Goal: Task Accomplishment & Management: Manage account settings

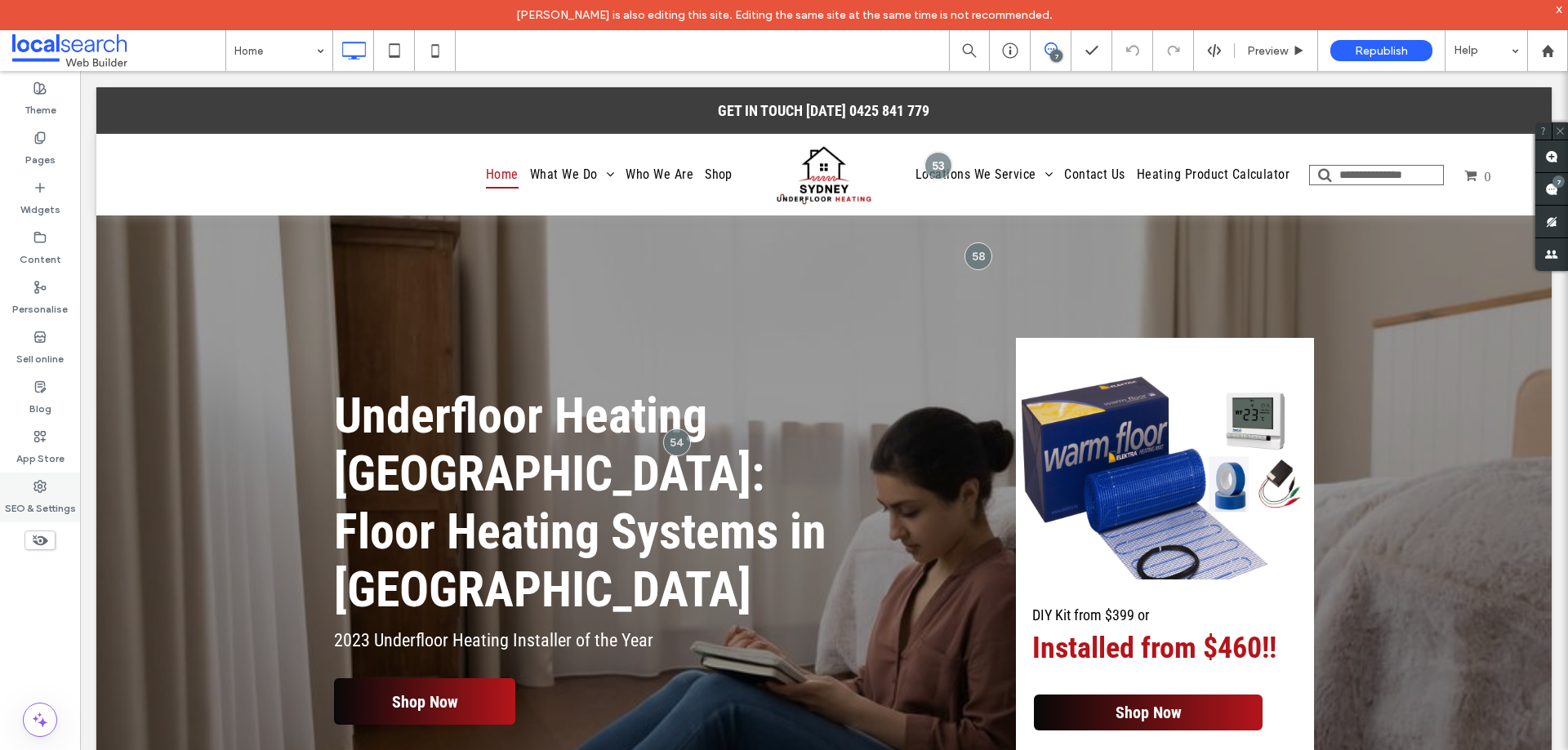
click at [33, 493] on label "SEO & Settings" at bounding box center [40, 504] width 71 height 23
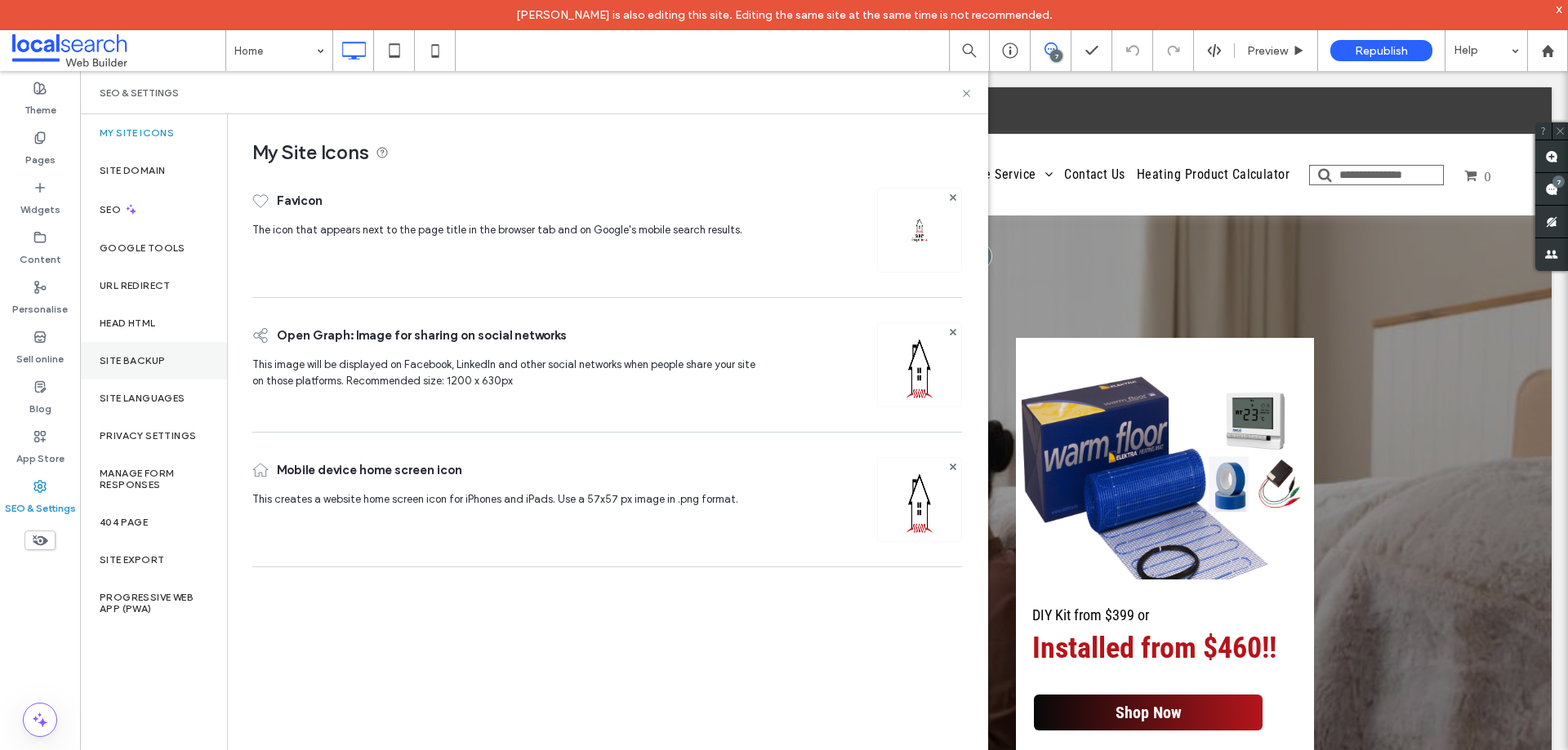
click at [171, 356] on div "Site backup" at bounding box center [154, 361] width 147 height 37
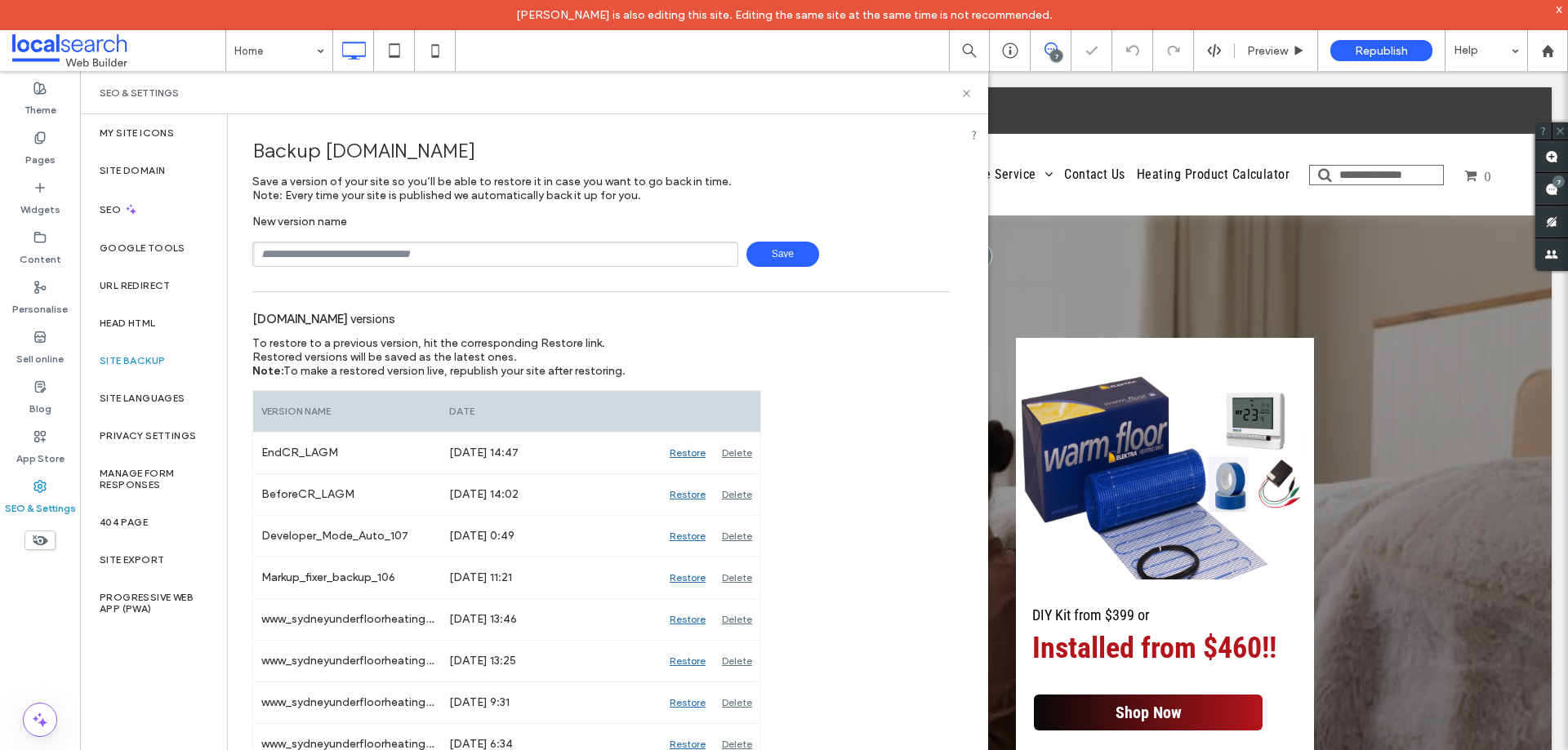
drag, startPoint x: 413, startPoint y: 259, endPoint x: 423, endPoint y: 266, distance: 12.2
click at [413, 259] on input "text" at bounding box center [495, 253] width 485 height 25
type input "**********"
click at [784, 246] on span "Save" at bounding box center [783, 253] width 73 height 25
click at [1547, 195] on use at bounding box center [1551, 189] width 13 height 13
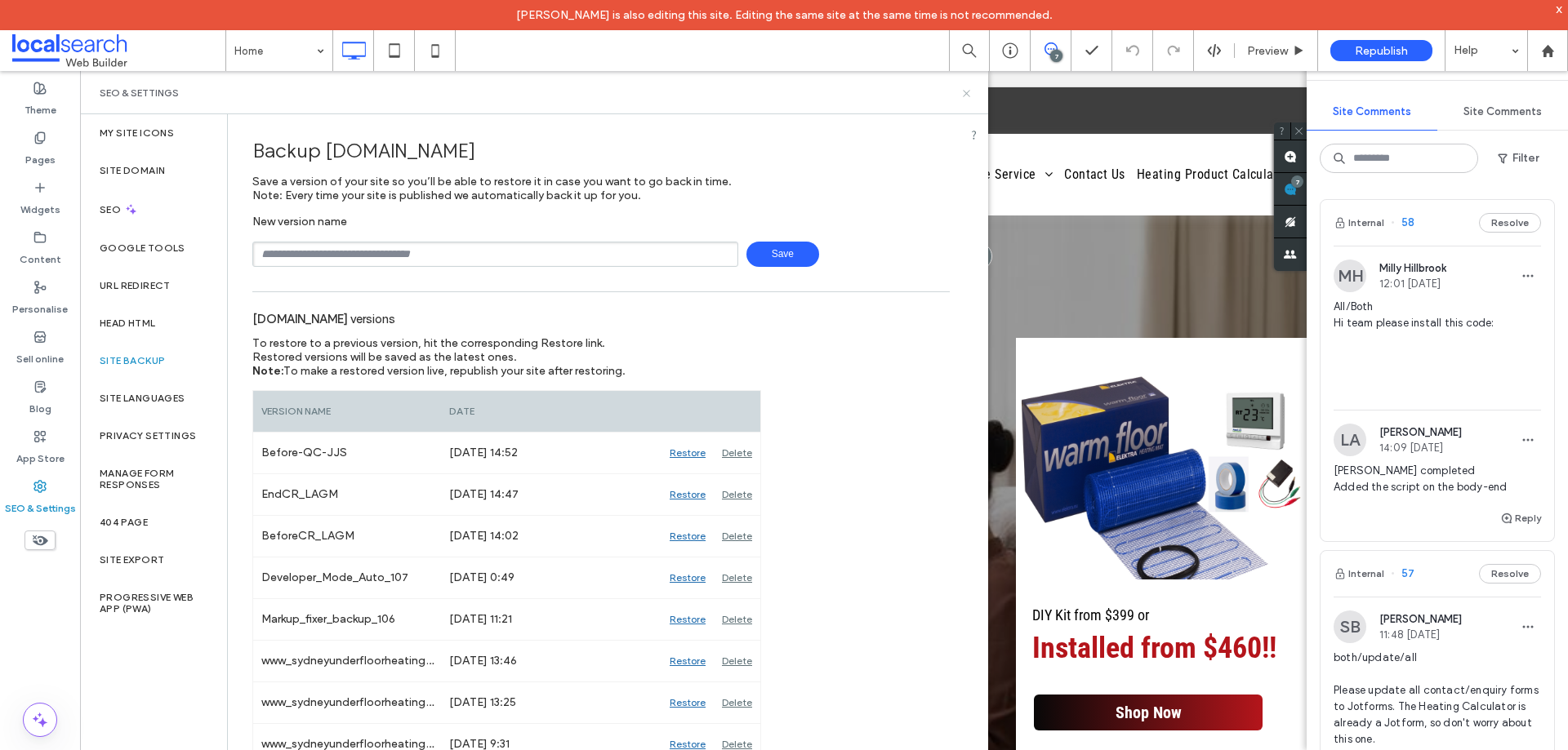
click at [965, 95] on use at bounding box center [965, 92] width 7 height 7
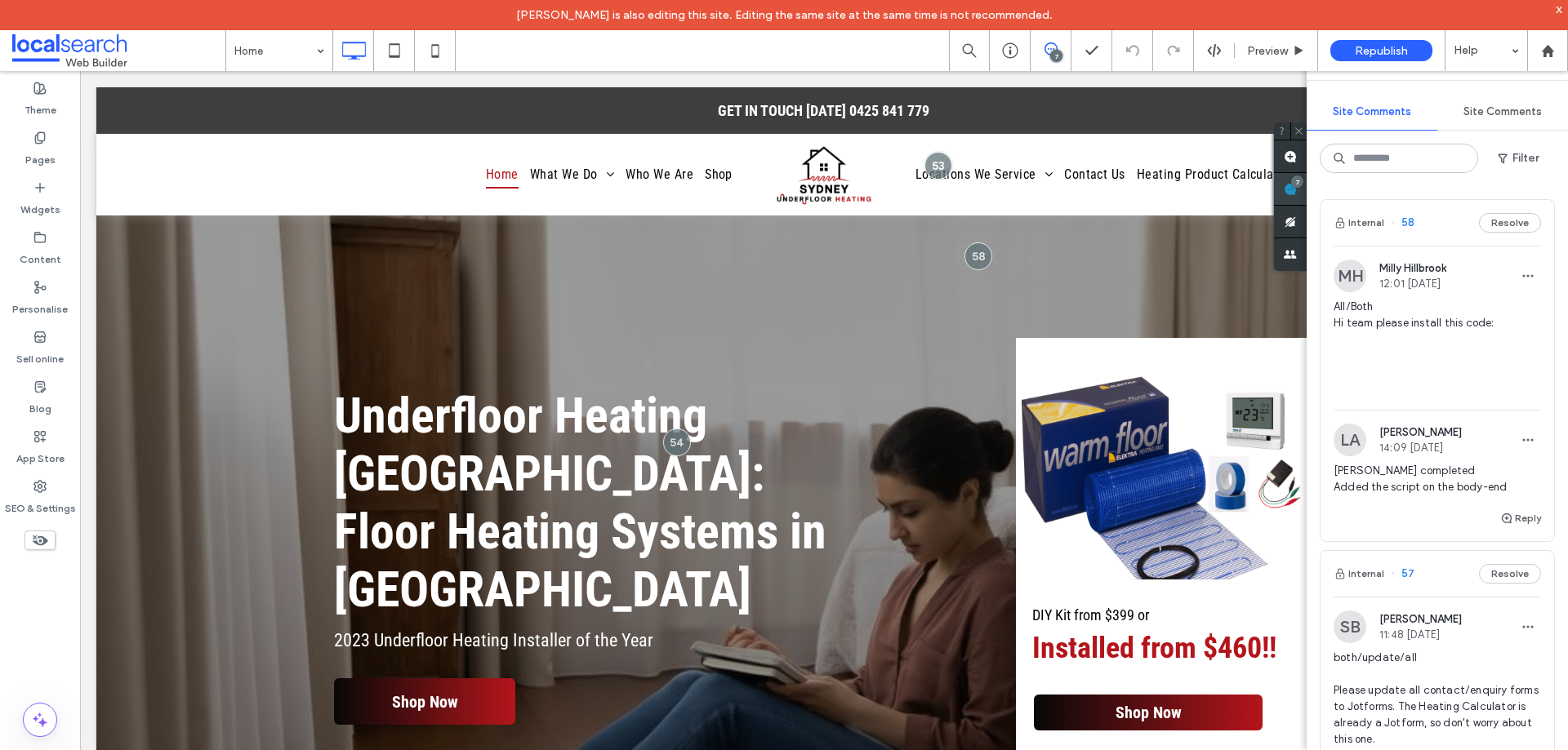
click at [1298, 186] on div "7" at bounding box center [1297, 181] width 12 height 12
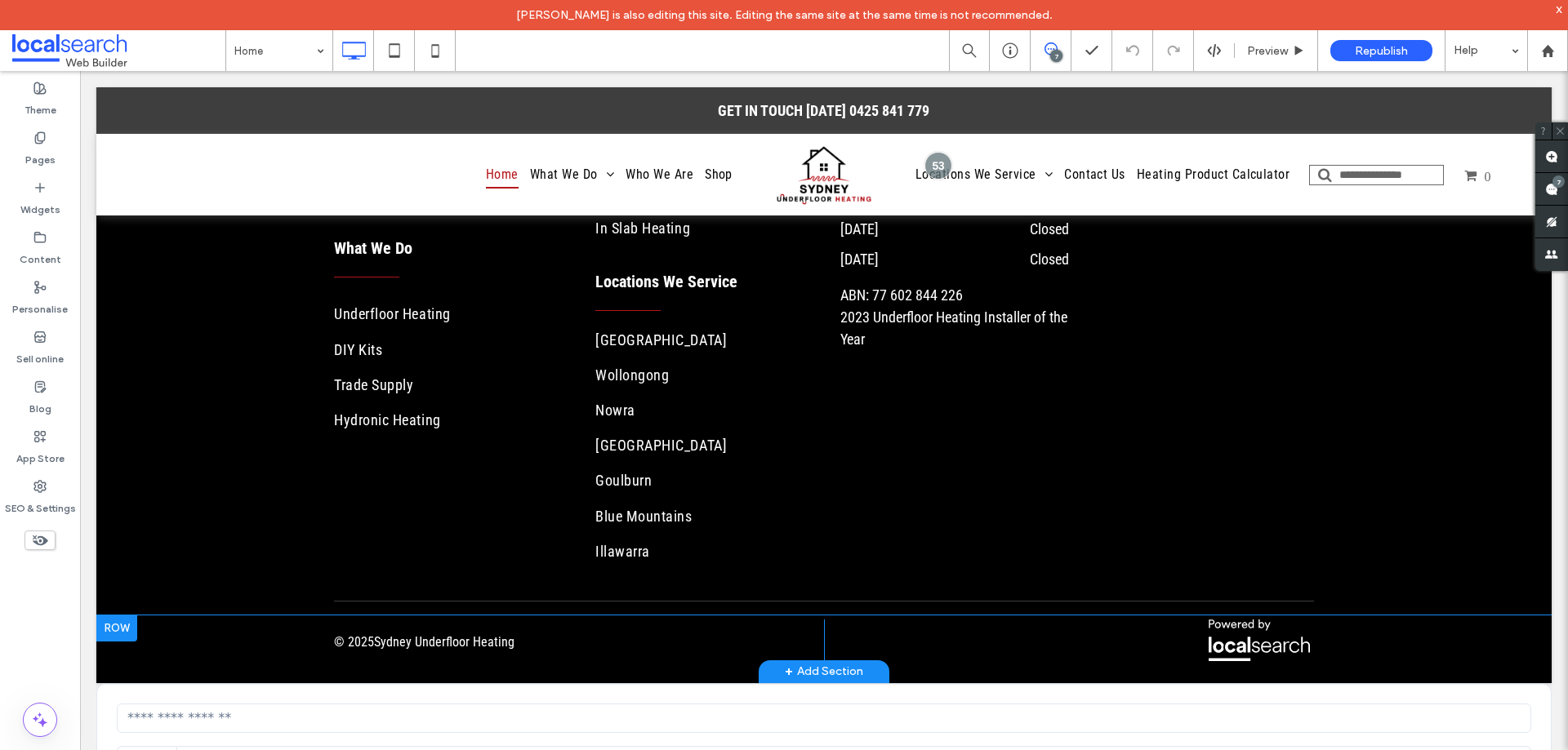
scroll to position [5826, 0]
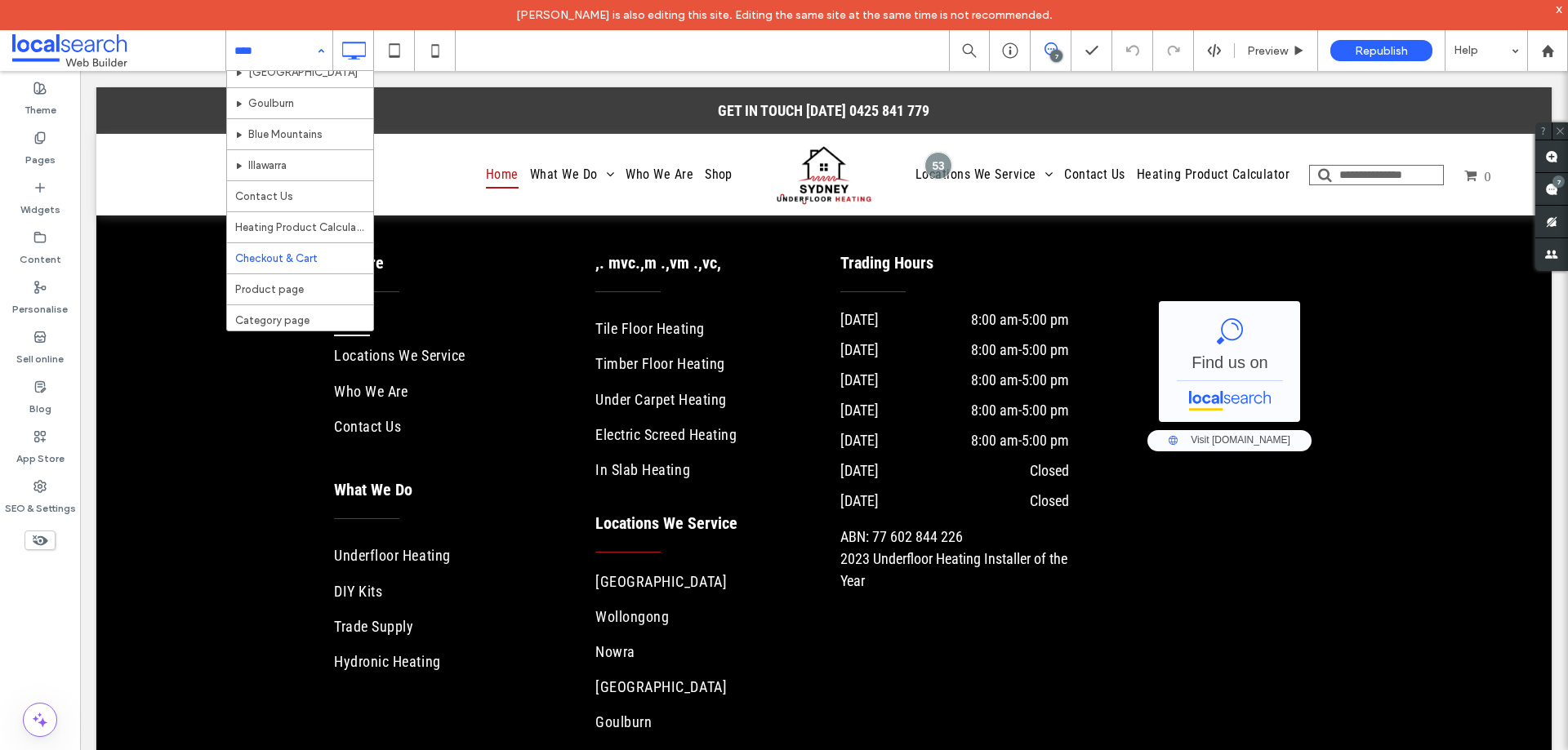
scroll to position [513, 0]
click at [1548, 190] on use at bounding box center [1551, 189] width 13 height 13
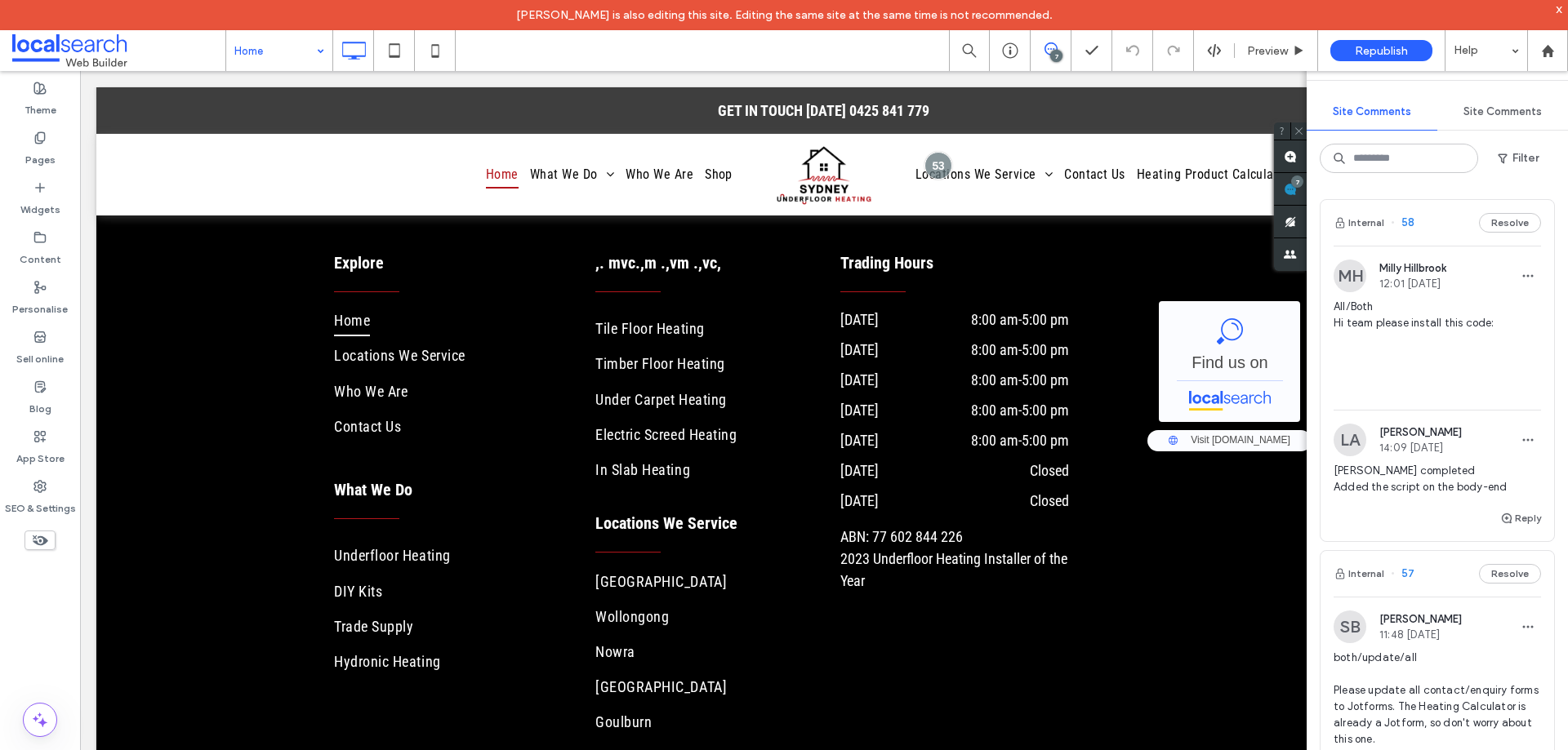
click at [1435, 225] on div "Internal 58 Resolve" at bounding box center [1437, 223] width 234 height 46
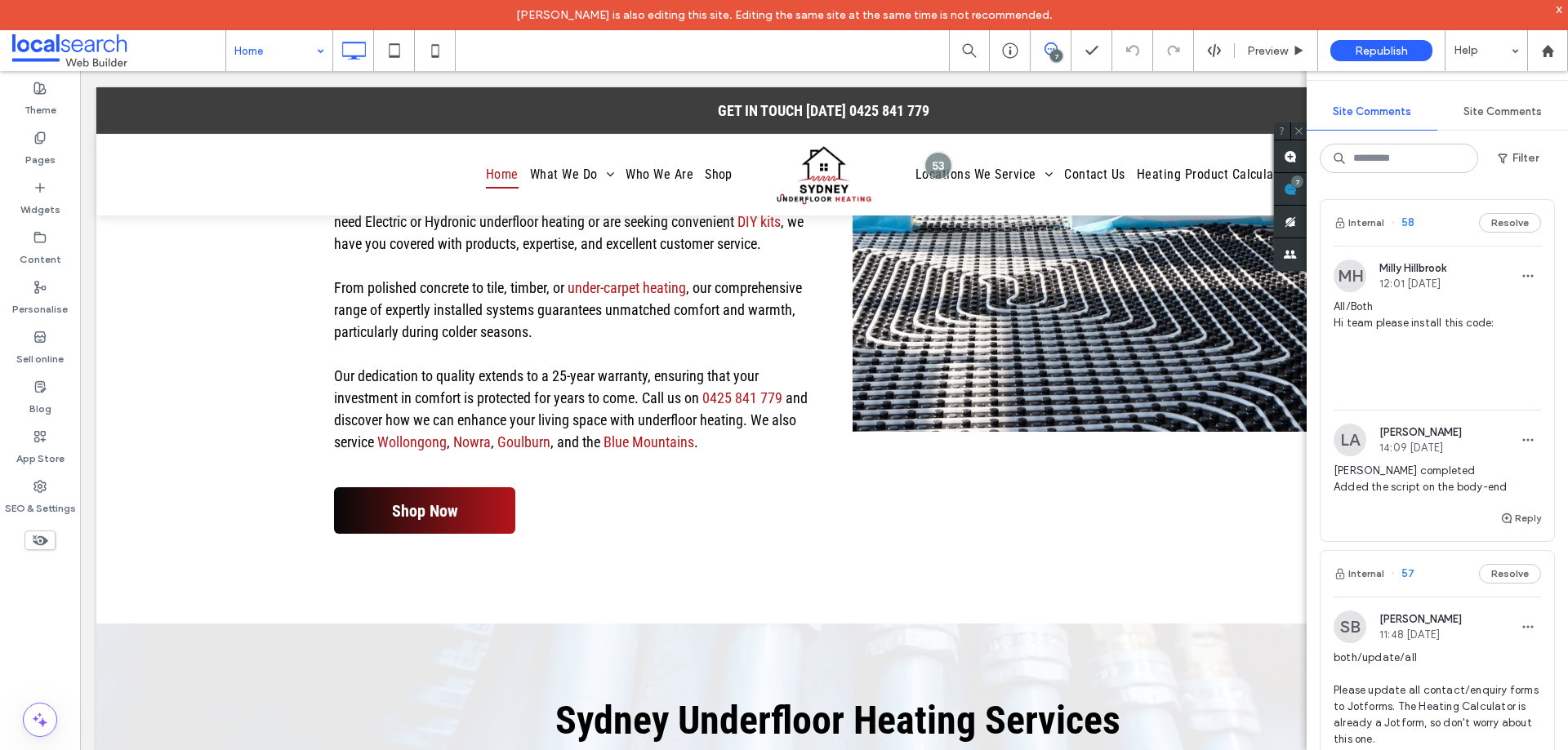
scroll to position [52, 0]
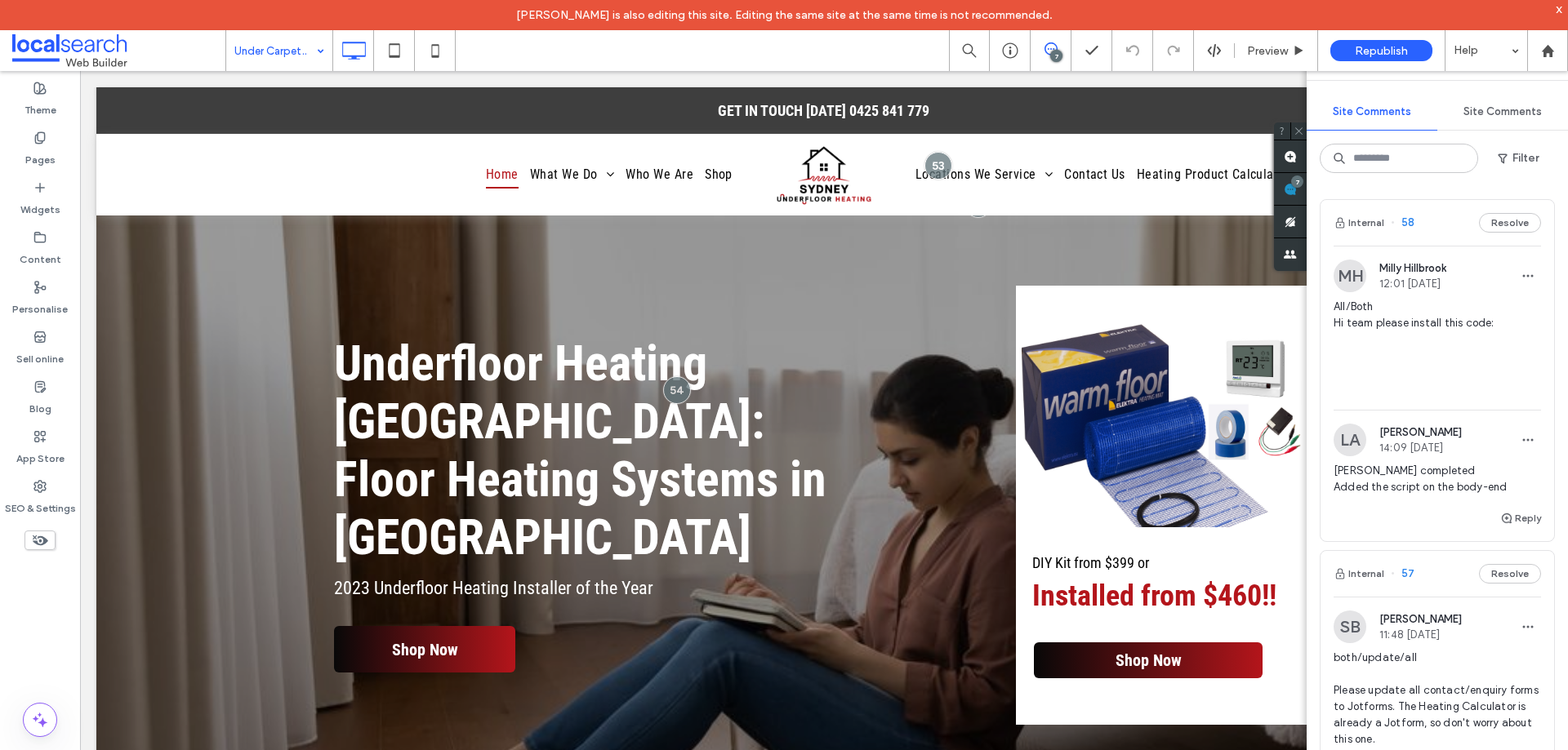
click at [1295, 188] on use at bounding box center [1290, 189] width 13 height 13
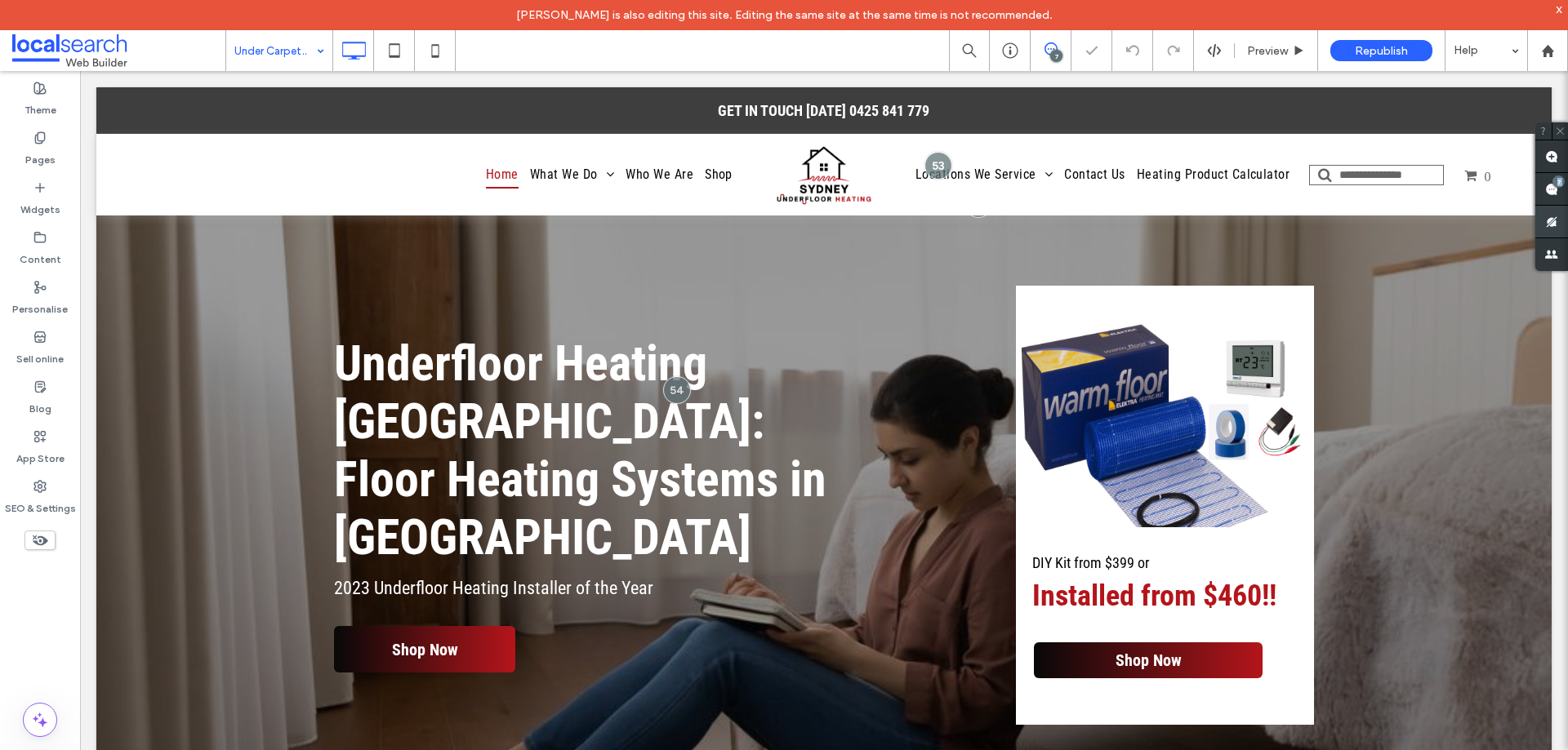
drag, startPoint x: 1564, startPoint y: 228, endPoint x: 1559, endPoint y: 237, distance: 10.3
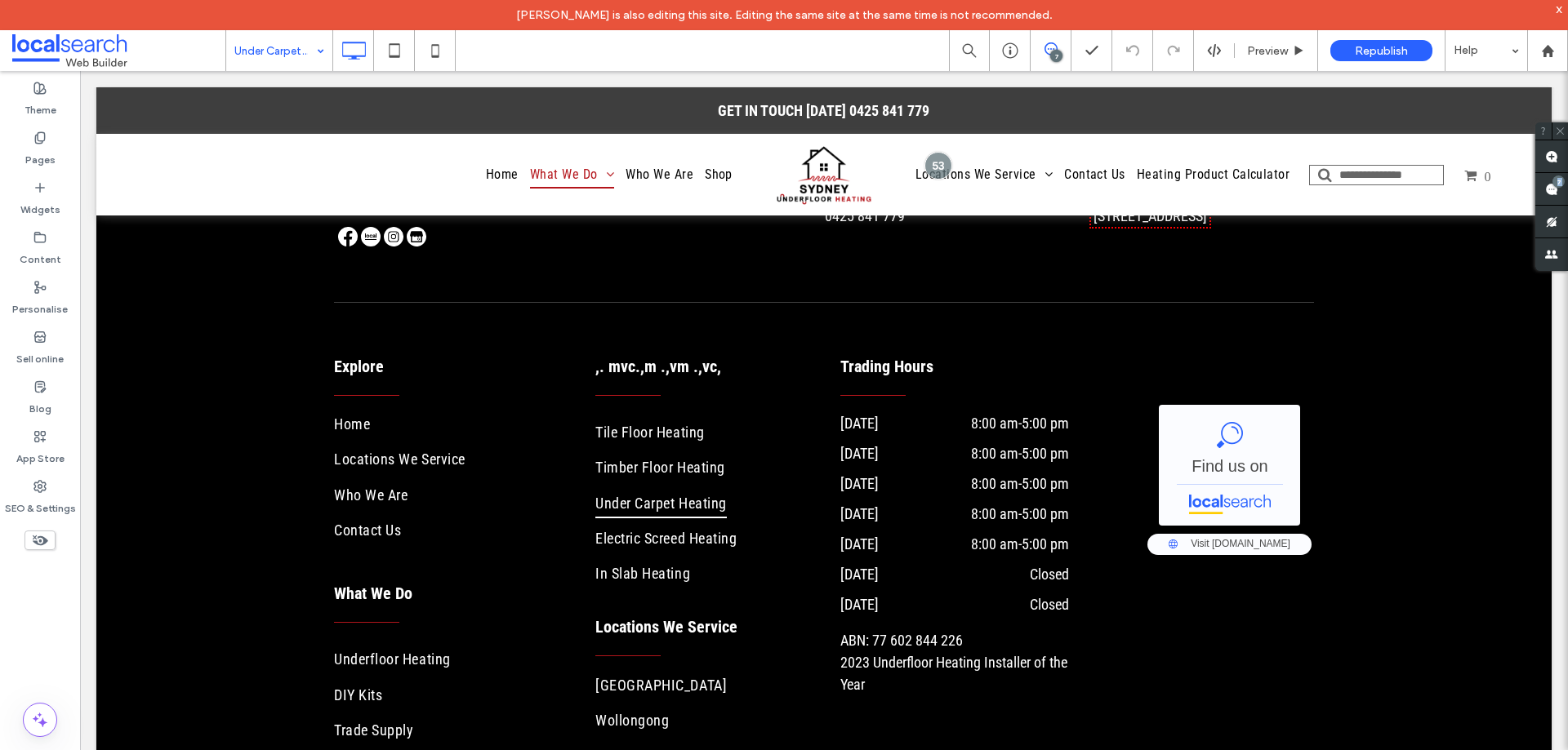
scroll to position [3826, 0]
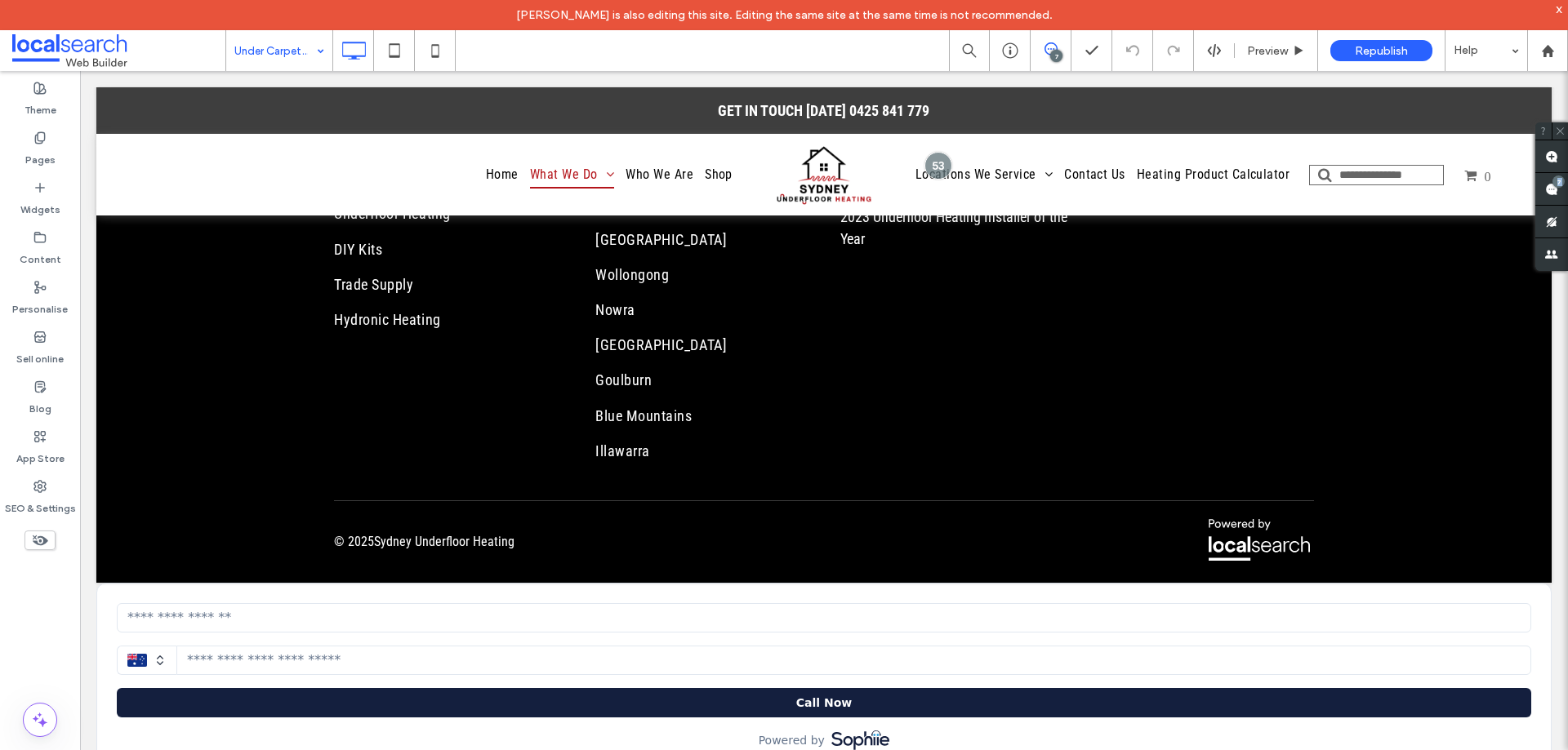
drag, startPoint x: 300, startPoint y: 54, endPoint x: 300, endPoint y: 66, distance: 12.0
click at [273, 47] on div at bounding box center [784, 375] width 1568 height 750
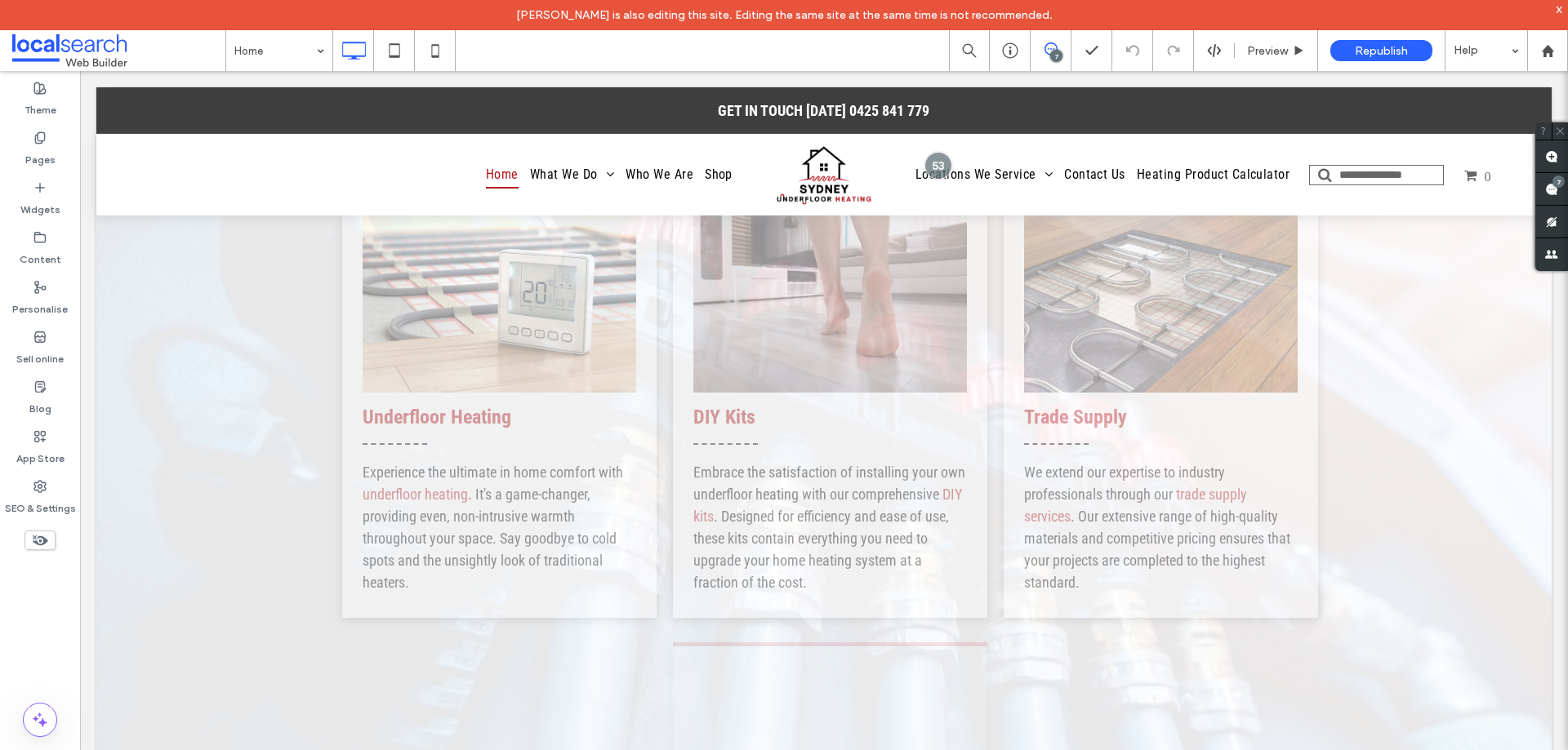
scroll to position [1959, 0]
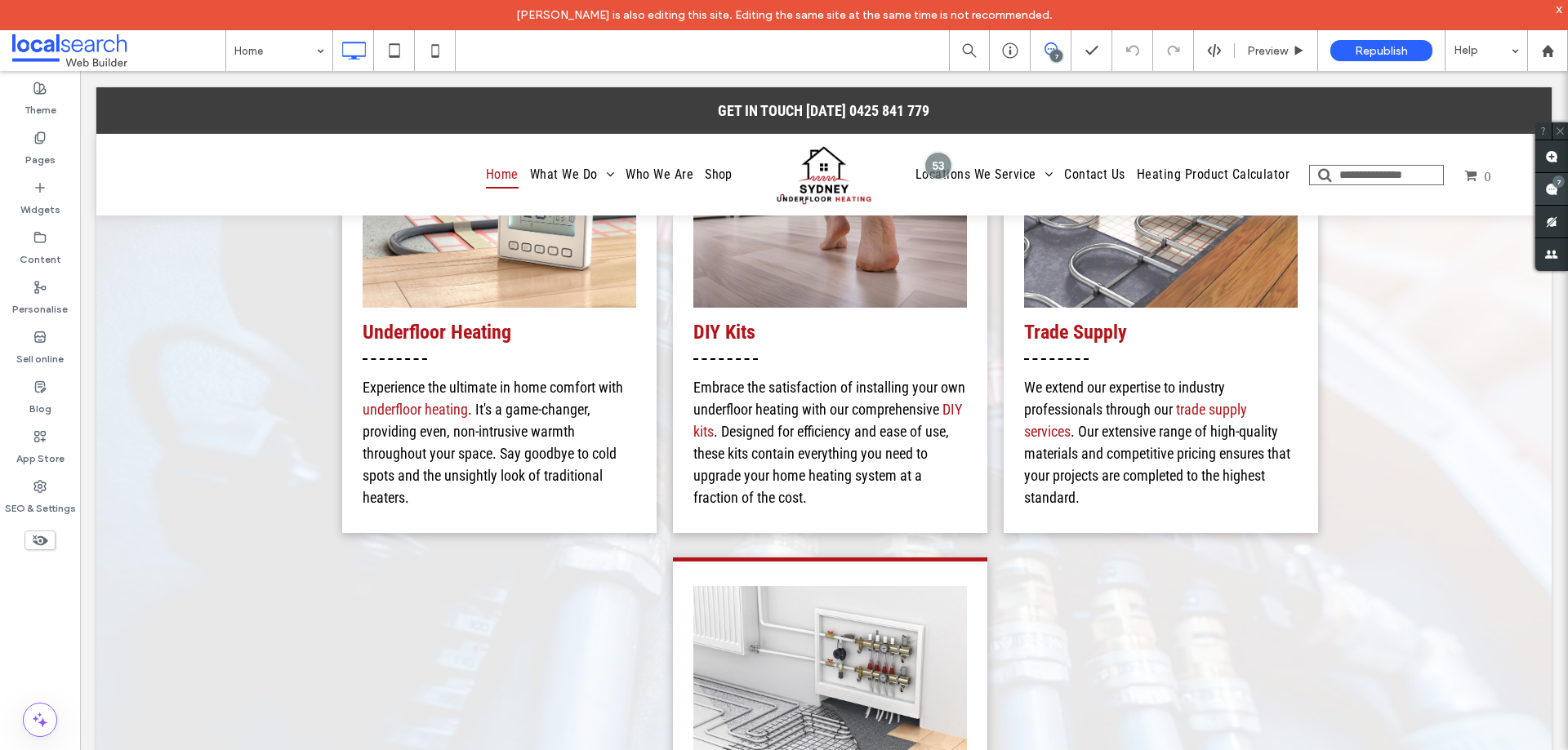
drag, startPoint x: 1558, startPoint y: 190, endPoint x: 1566, endPoint y: 203, distance: 15.3
click at [1558, 190] on span at bounding box center [1551, 189] width 33 height 32
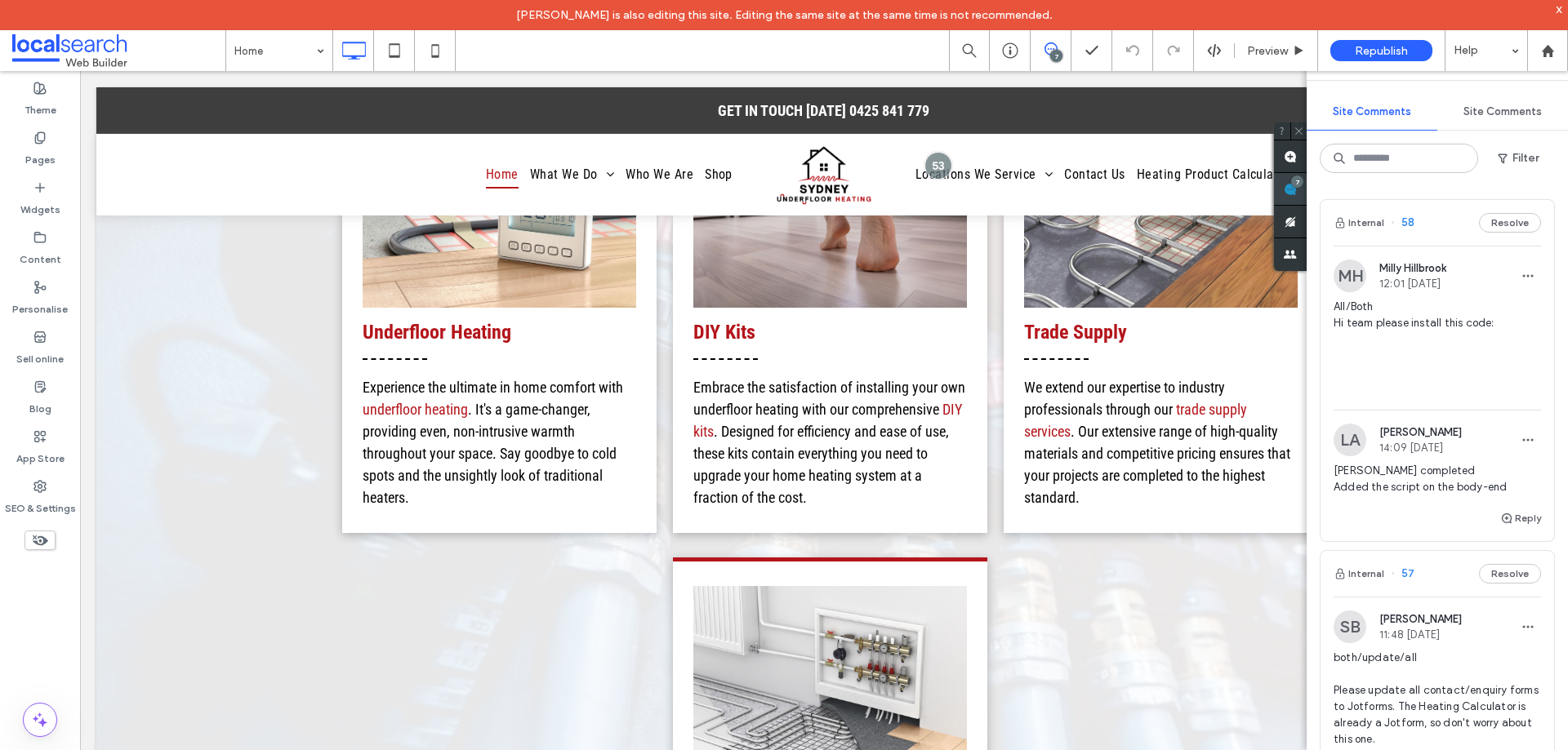
drag, startPoint x: 1291, startPoint y: 185, endPoint x: 1299, endPoint y: 189, distance: 8.9
click at [1291, 184] on div "7" at bounding box center [1289, 189] width 33 height 33
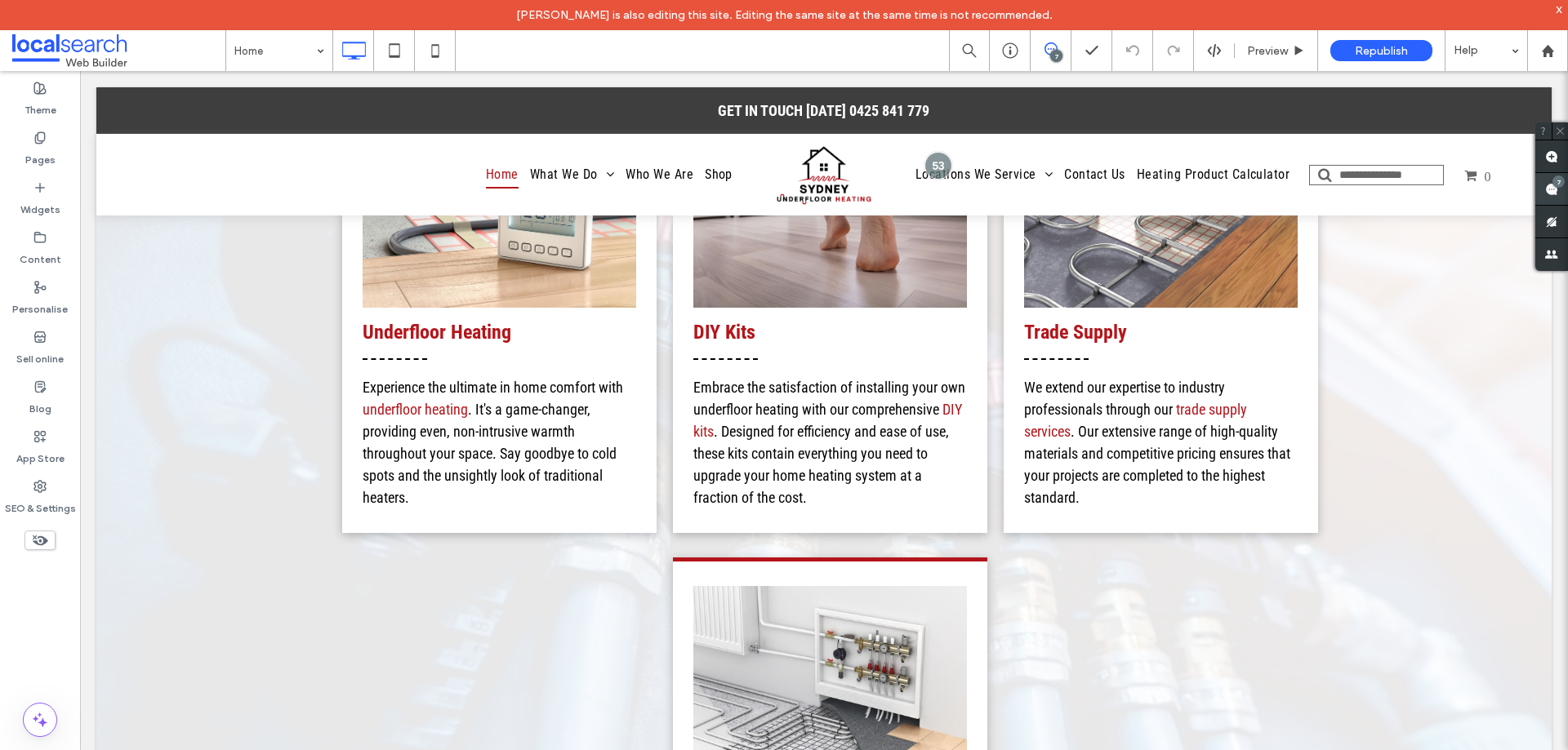
click at [1552, 179] on div "7" at bounding box center [1558, 181] width 12 height 12
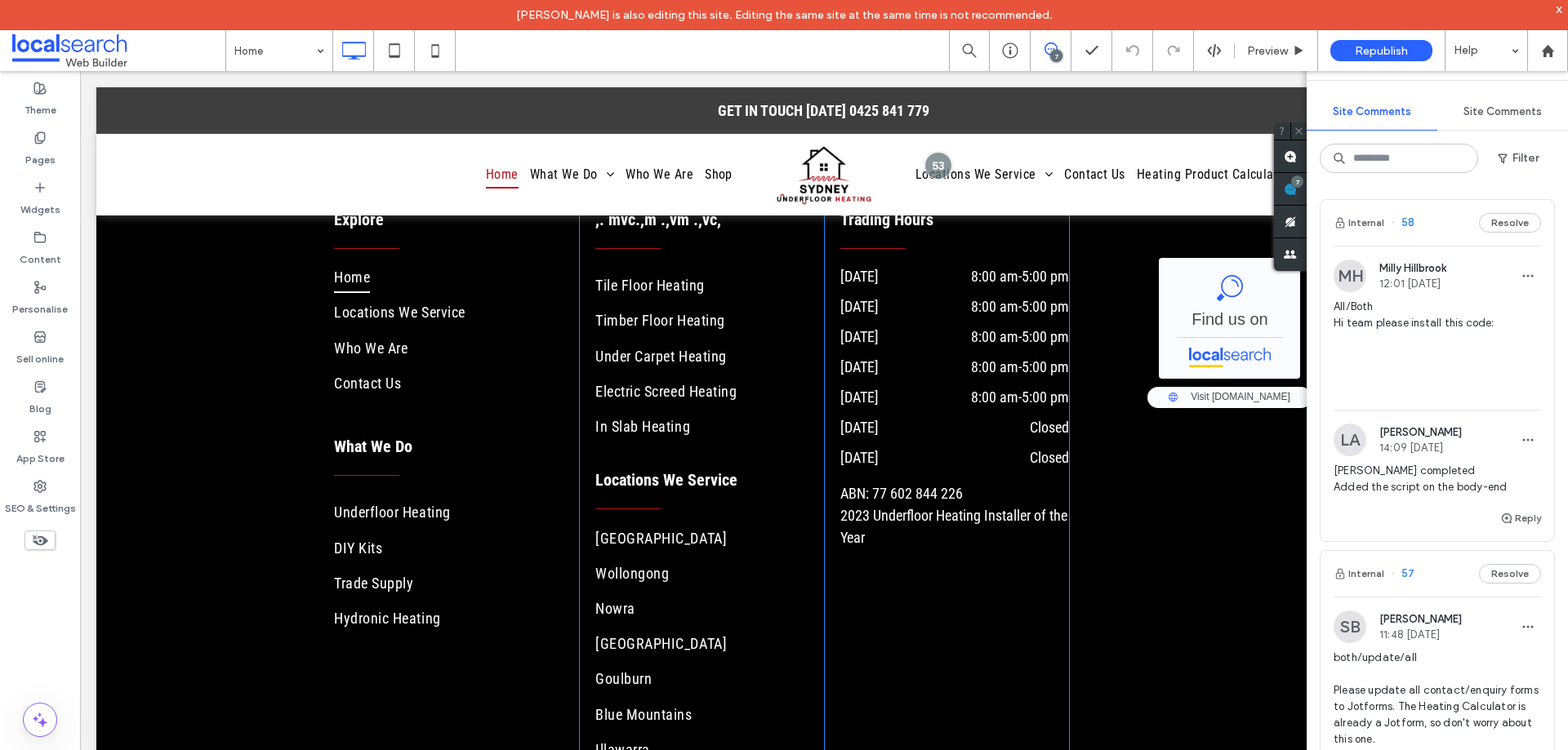
scroll to position [5826, 0]
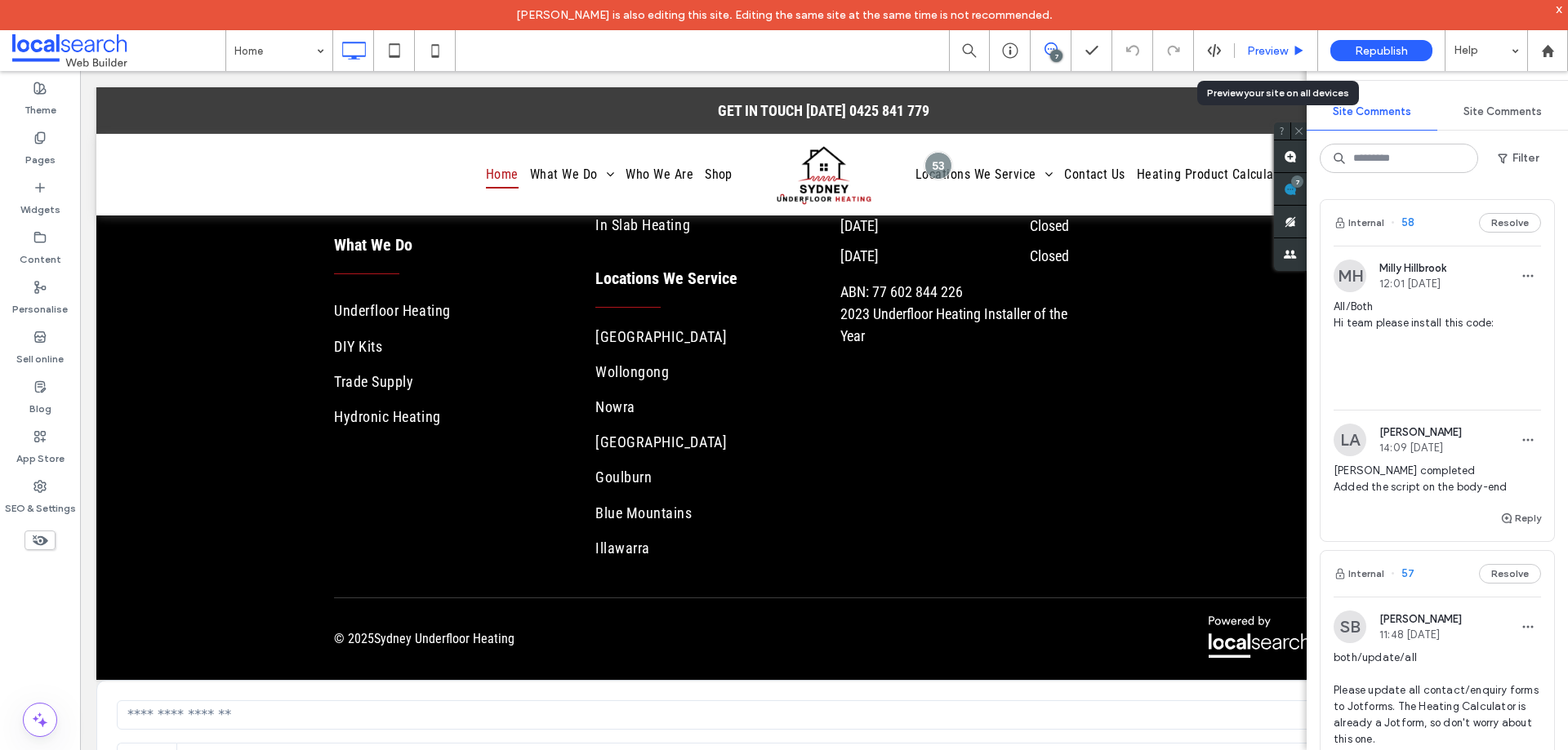
click at [1254, 52] on span "Preview" at bounding box center [1267, 50] width 41 height 14
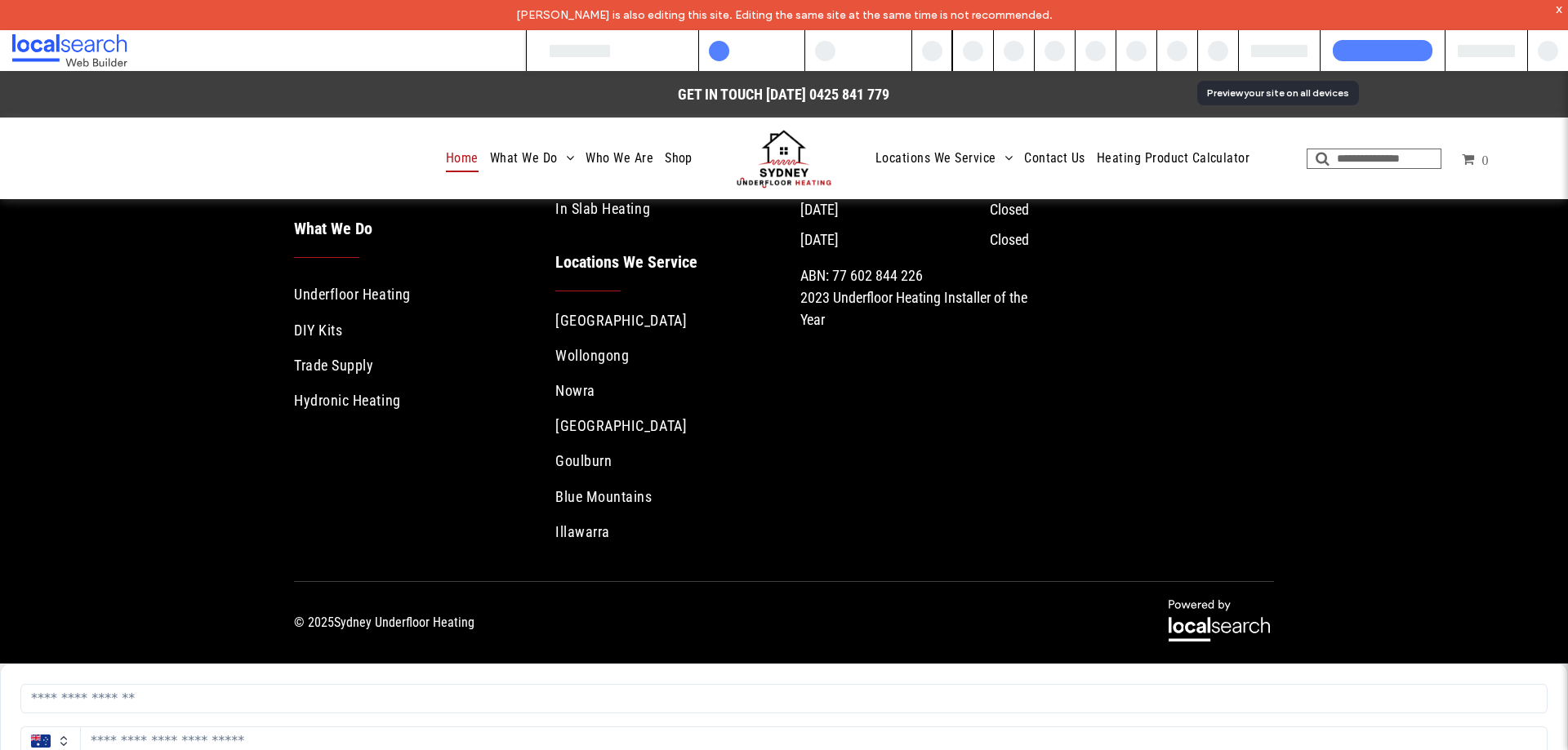
scroll to position [5794, 0]
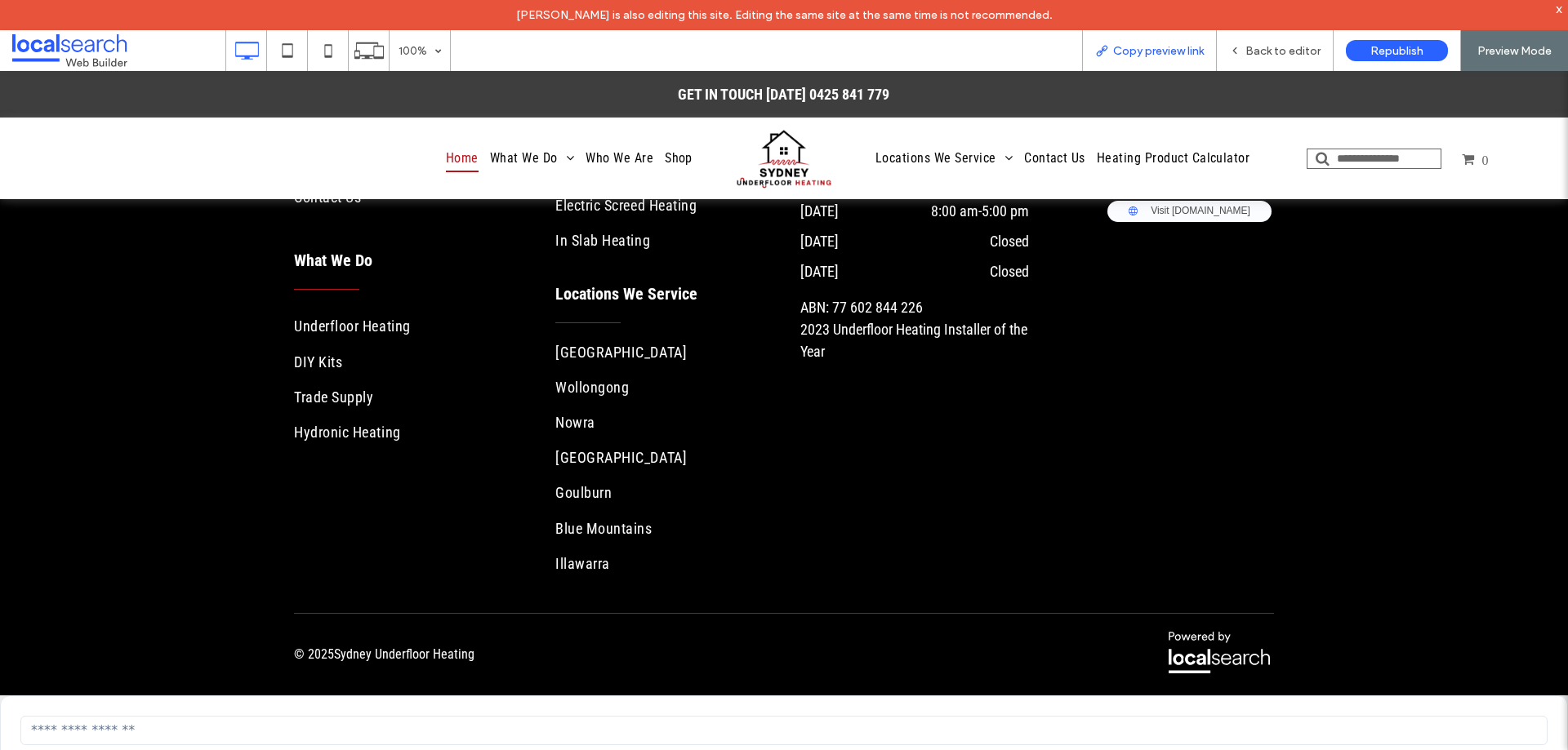
click at [1163, 54] on span "Copy preview link" at bounding box center [1158, 50] width 90 height 14
